Goal: Check status: Check status

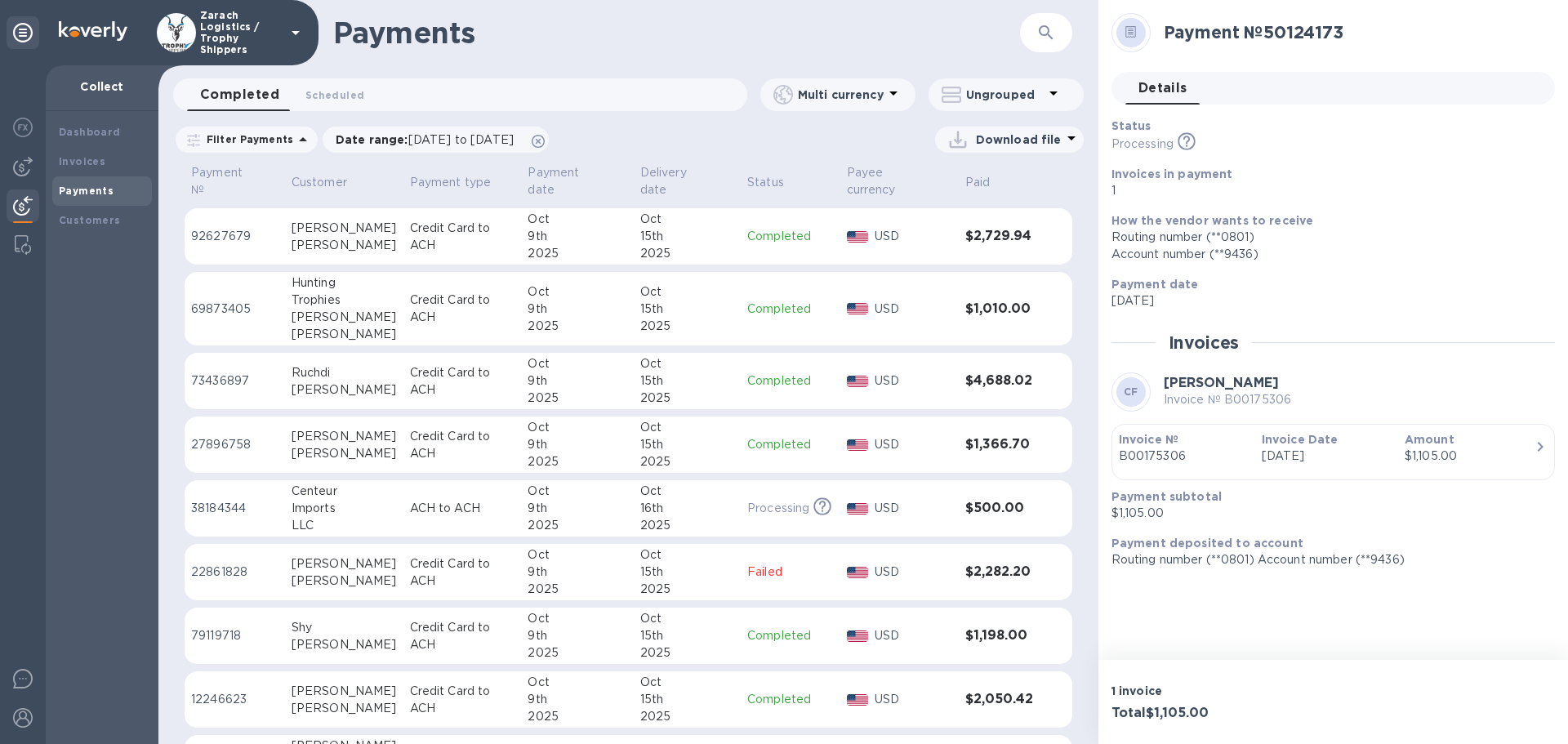
scroll to position [990, 0]
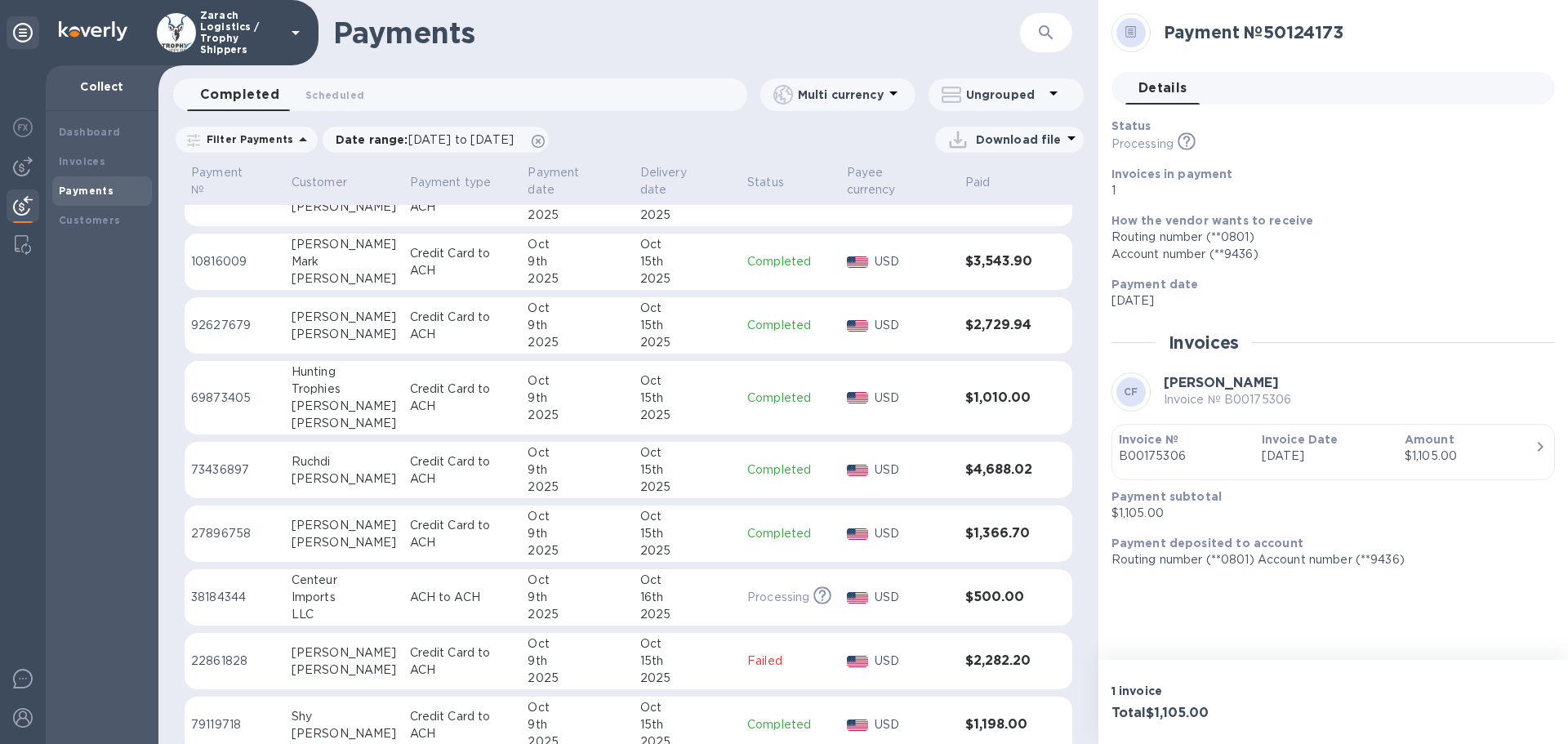
click at [217, 390] on p "69873405" at bounding box center [235, 398] width 88 height 17
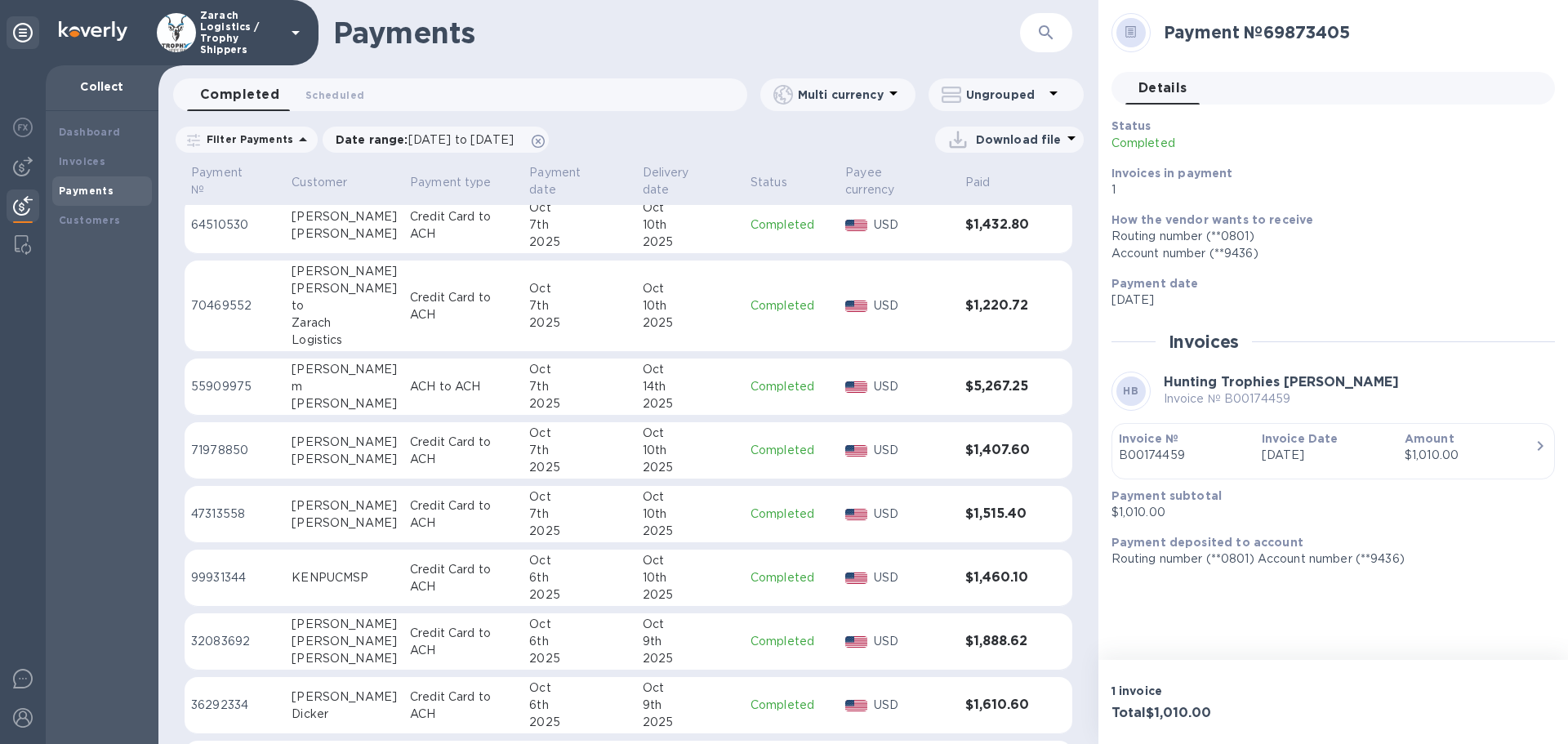
scroll to position [1988, 0]
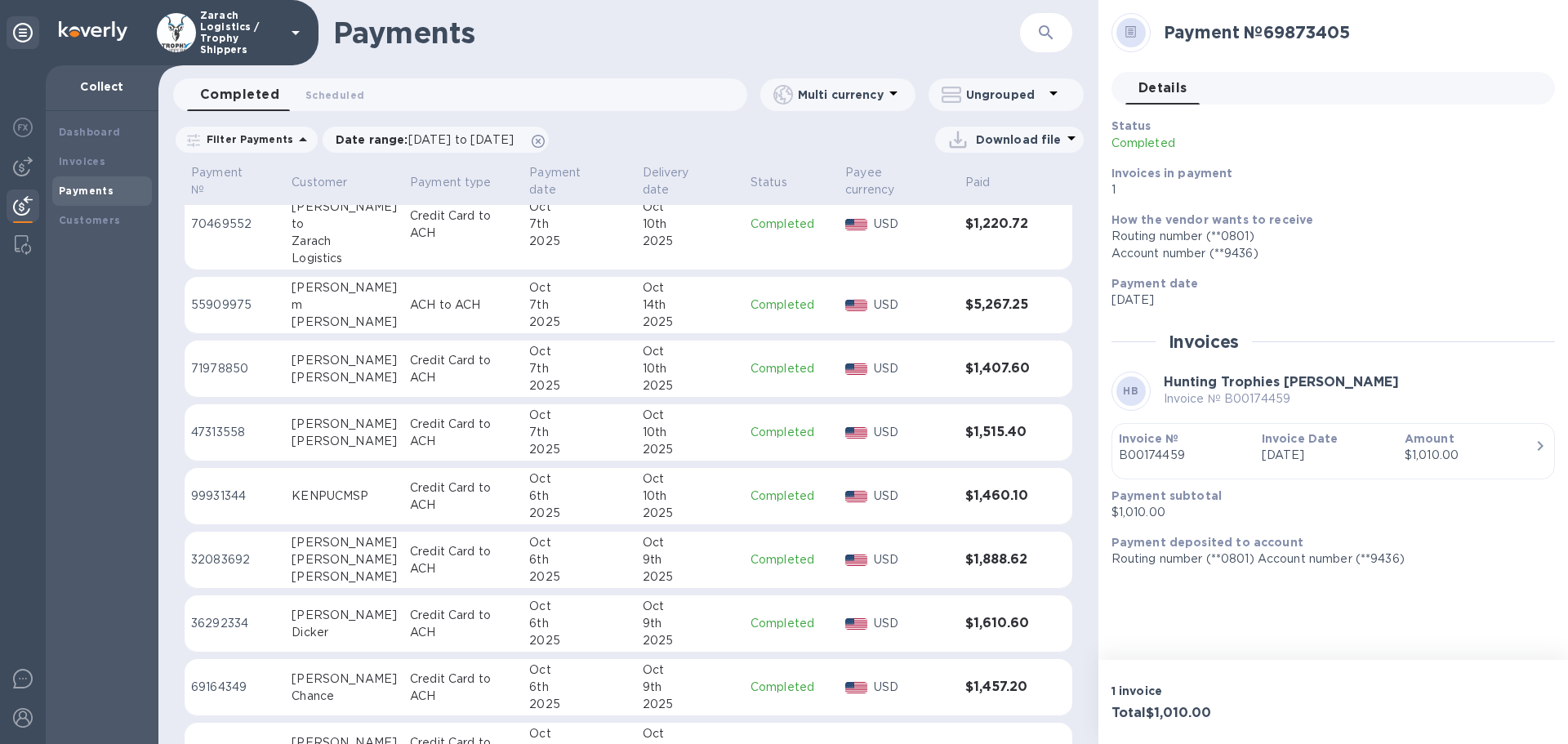
click at [221, 678] on p "69164349" at bounding box center [235, 687] width 88 height 17
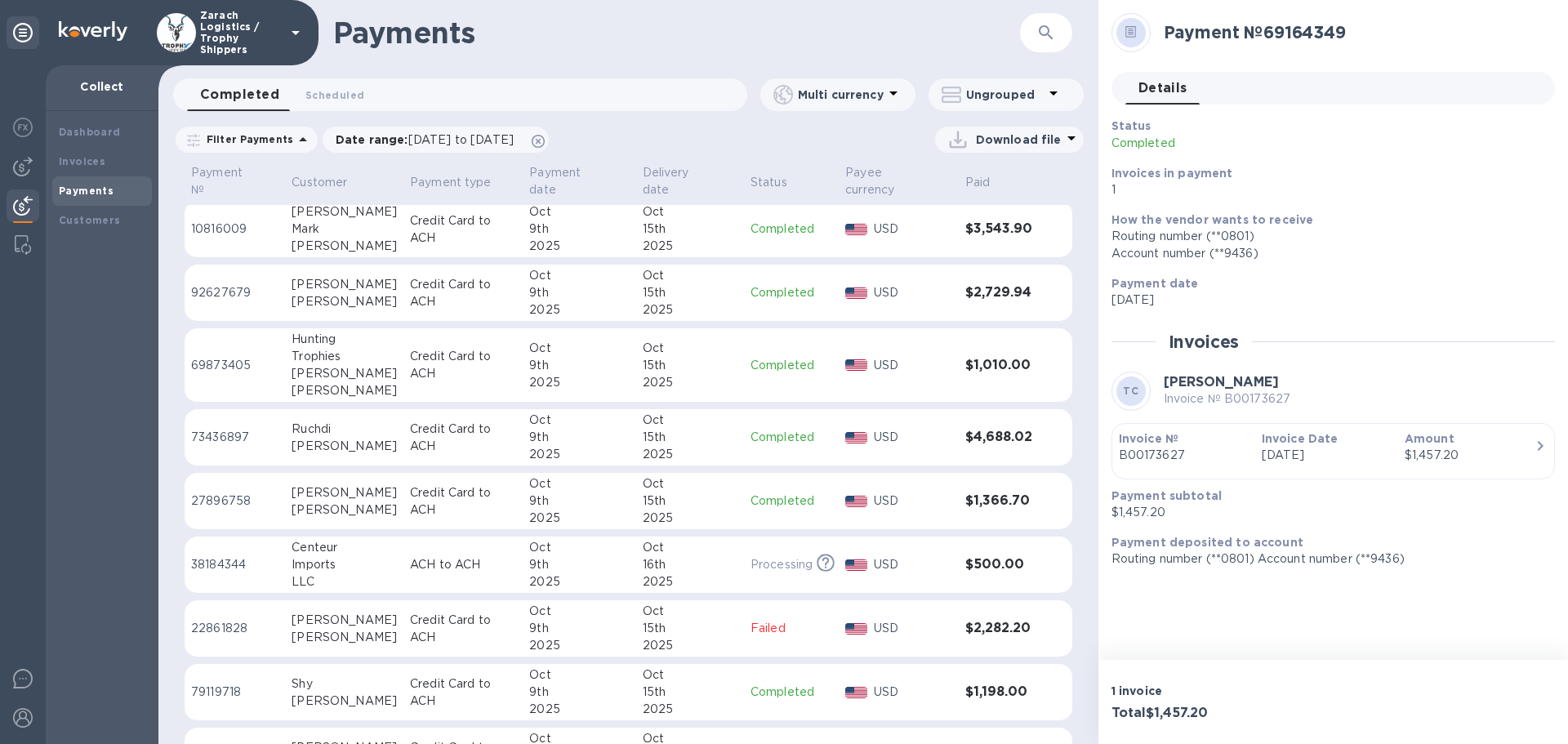
scroll to position [1108, 0]
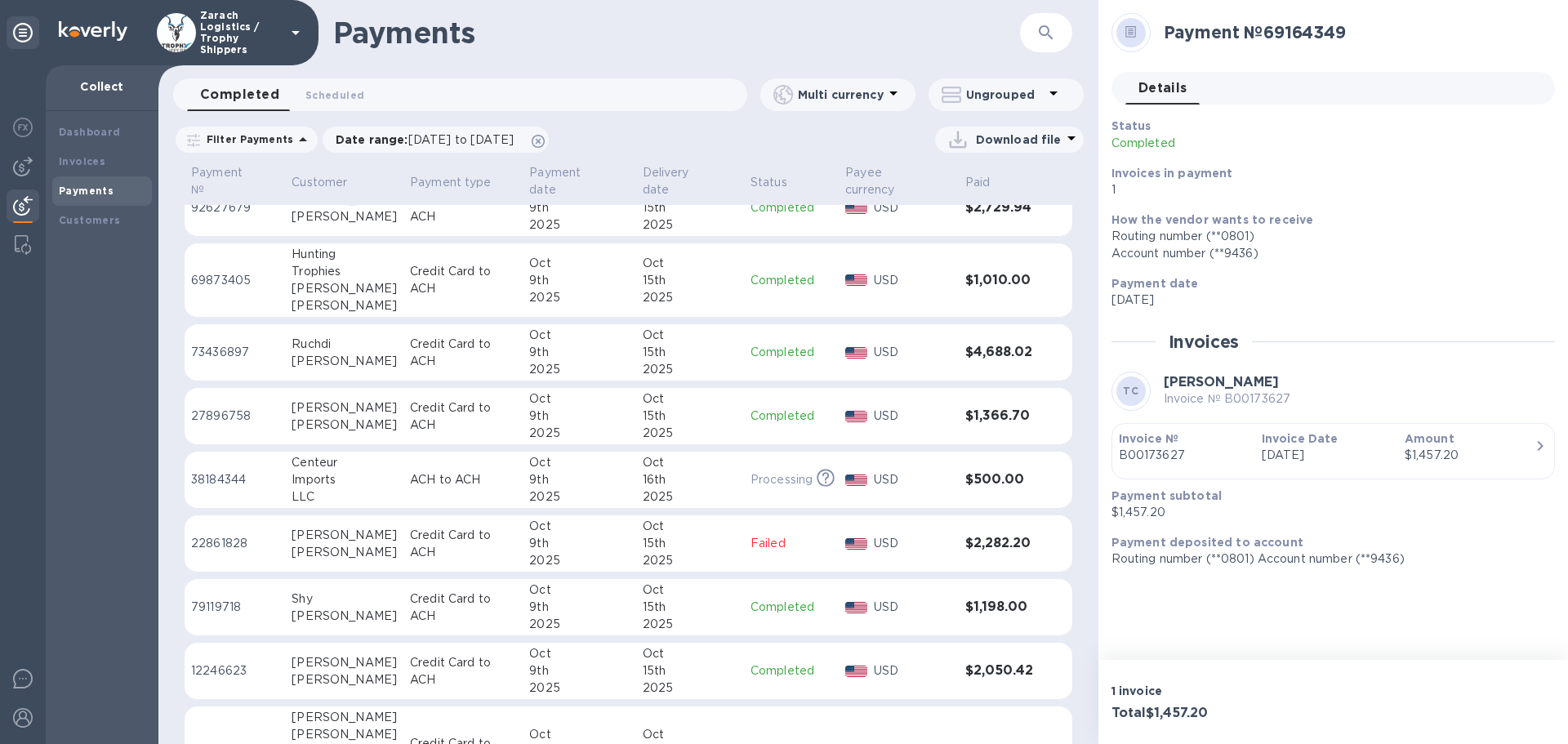
click at [220, 599] on p "79119718" at bounding box center [235, 607] width 88 height 17
click at [239, 344] on p "73436897" at bounding box center [235, 353] width 88 height 17
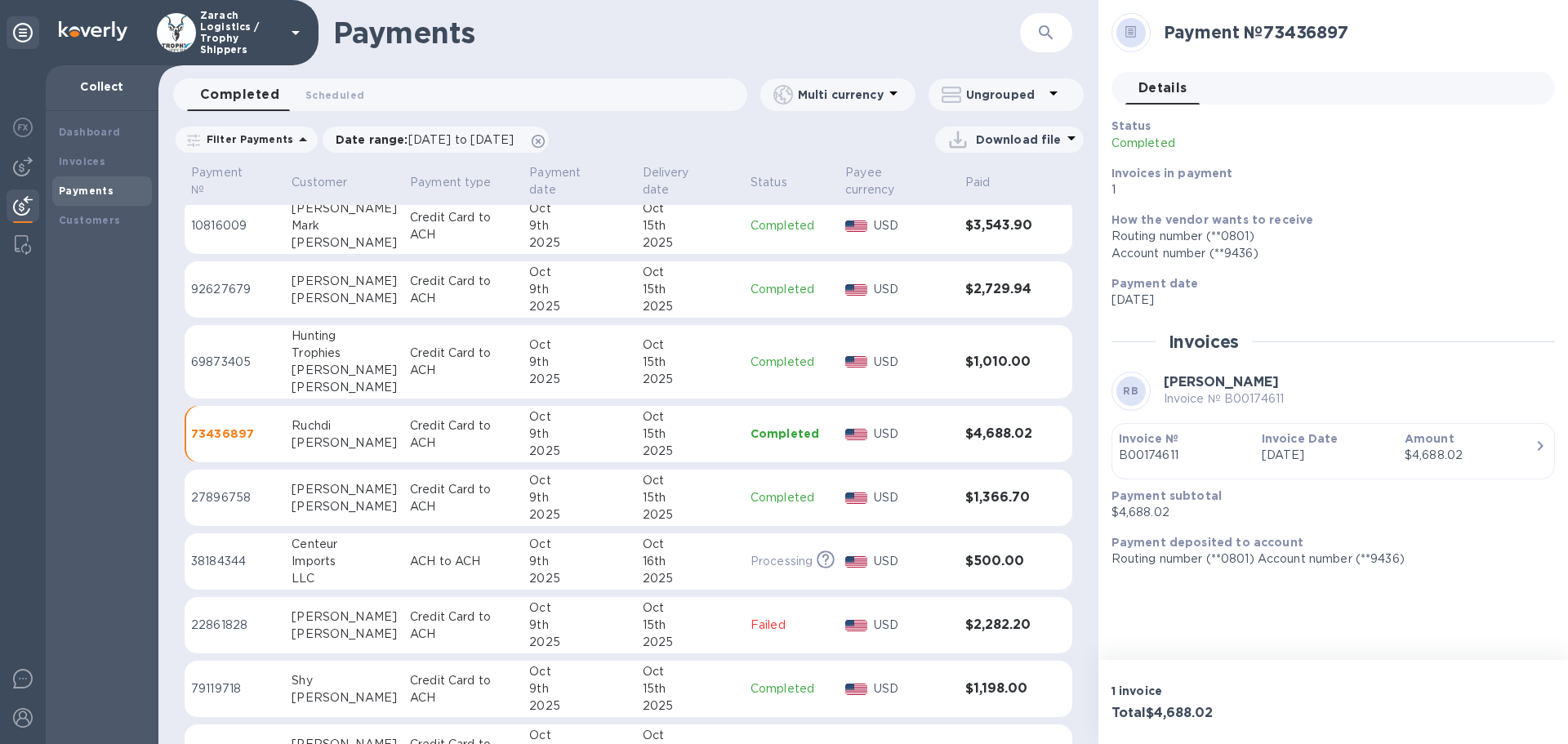
scroll to position [945, 0]
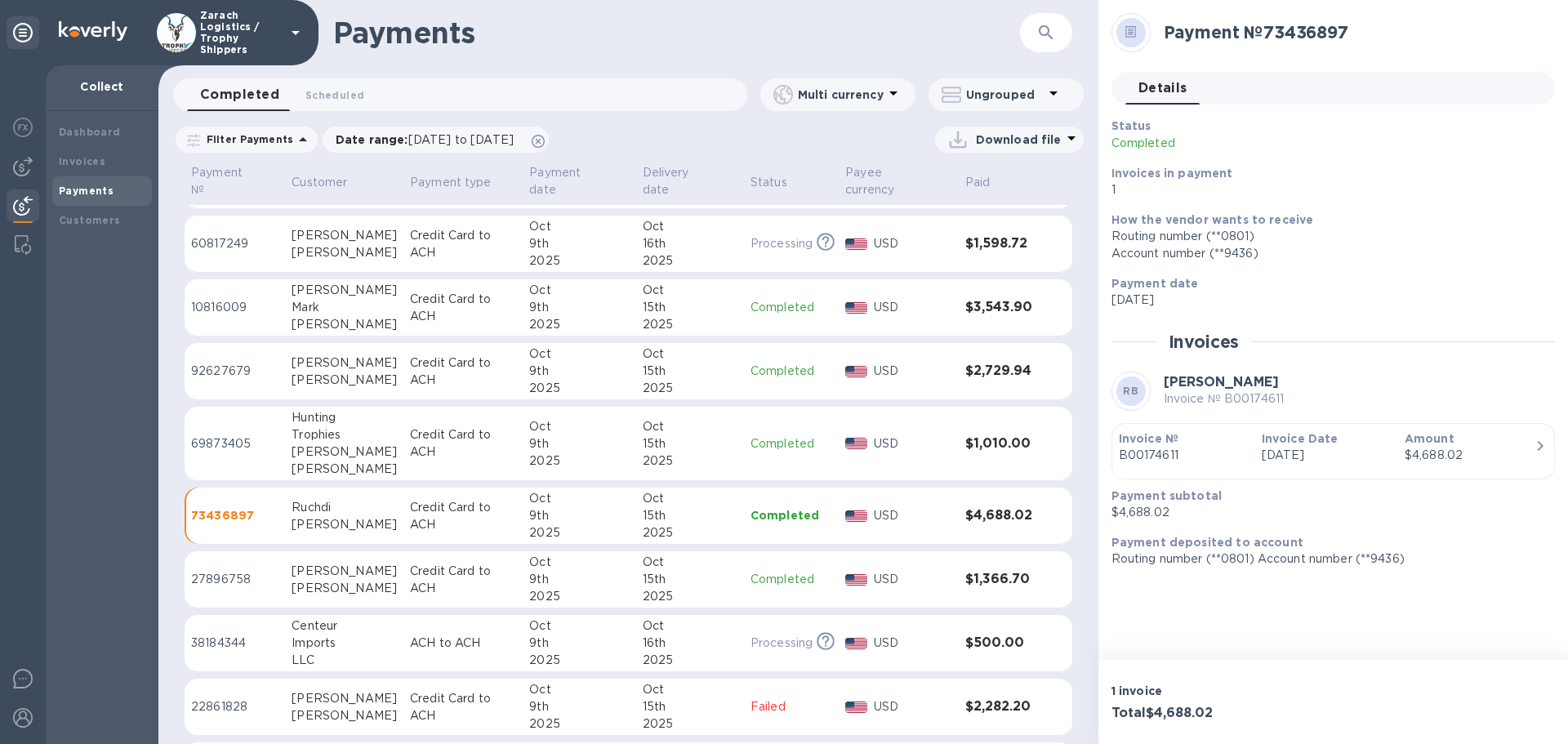
click at [225, 299] on p "10816009" at bounding box center [235, 307] width 88 height 17
click at [229, 363] on p "92627679" at bounding box center [235, 371] width 88 height 17
click at [221, 571] on p "27896758" at bounding box center [235, 580] width 88 height 17
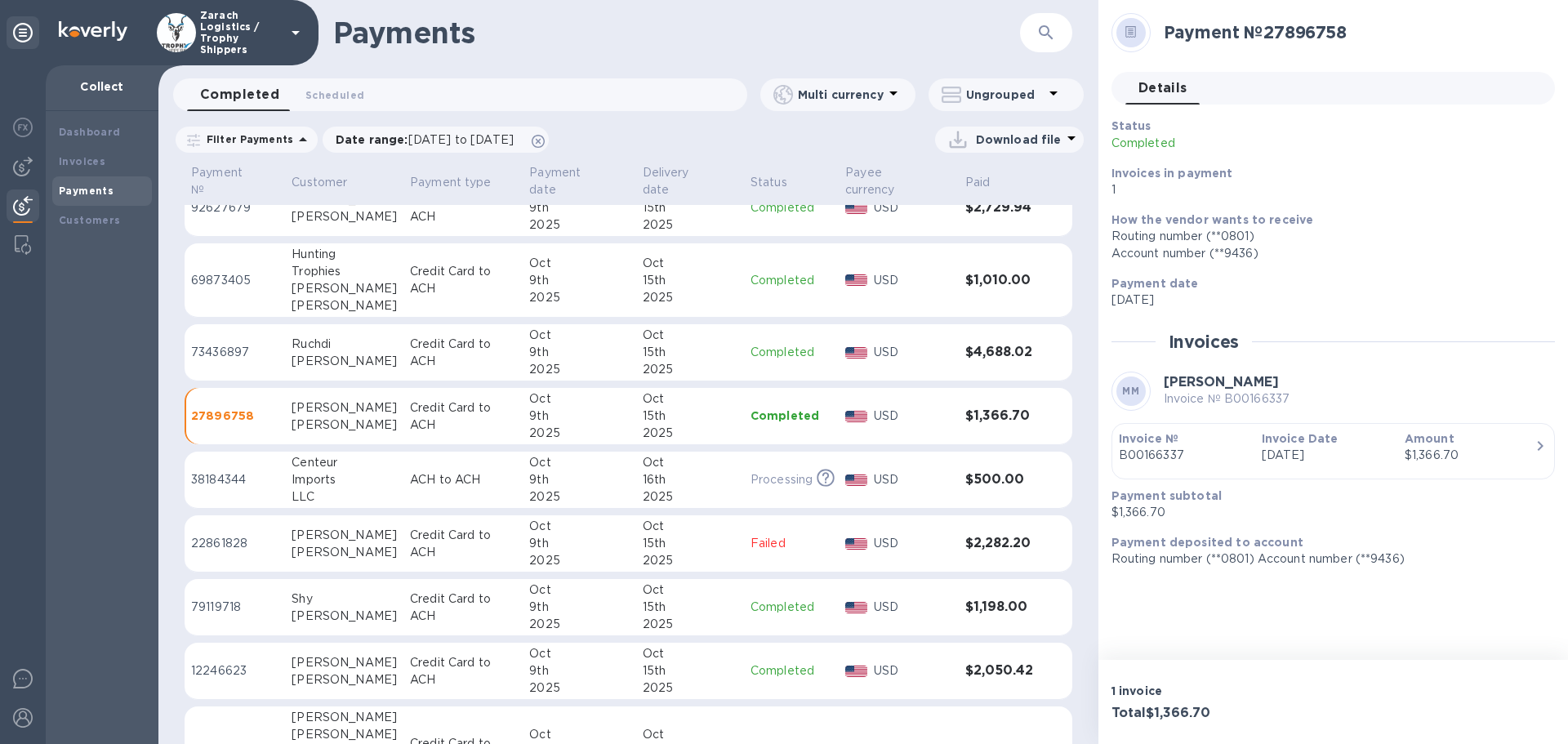
scroll to position [1189, 0]
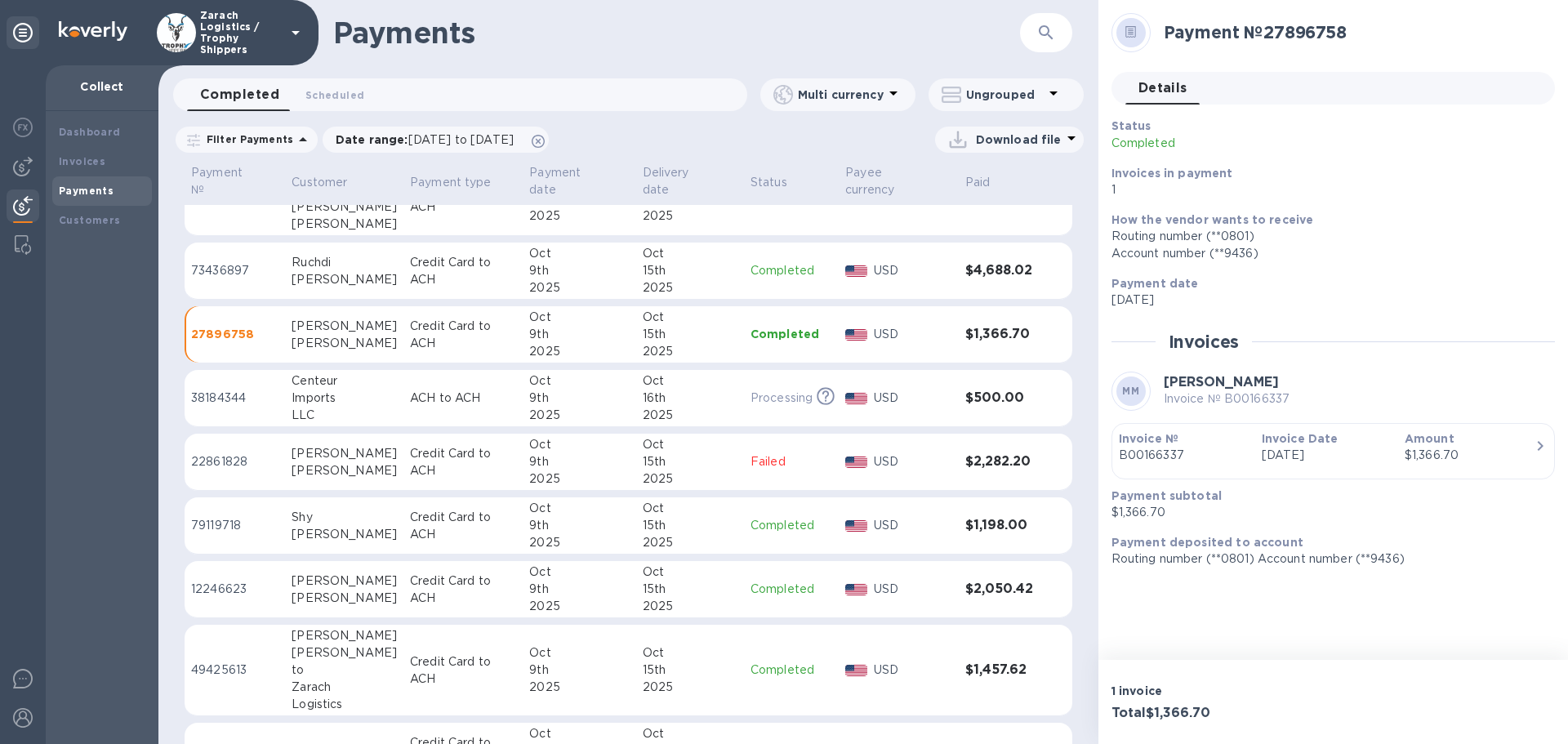
click at [229, 580] on p "12246623" at bounding box center [235, 589] width 88 height 17
click at [225, 661] on p "49425613" at bounding box center [235, 670] width 88 height 17
